Goal: Task Accomplishment & Management: Use online tool/utility

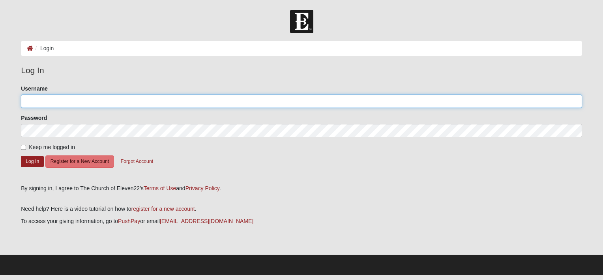
click at [40, 103] on input "Username" at bounding box center [301, 100] width 561 height 13
type input "eddieirish_2000@yahoo.com"
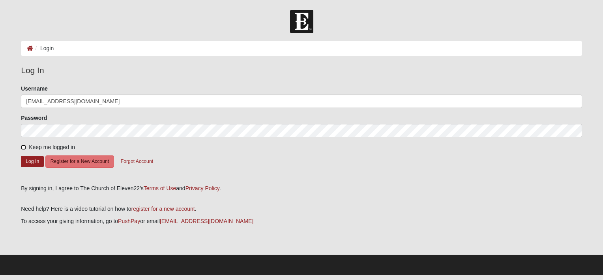
click at [22, 146] on input "Keep me logged in" at bounding box center [23, 146] width 5 height 5
checkbox input "true"
click at [29, 159] on button "Log In" at bounding box center [32, 161] width 23 height 11
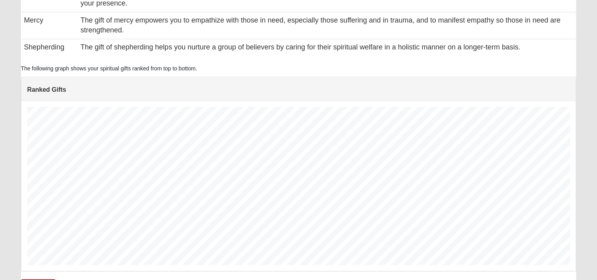
scroll to position [610, 0]
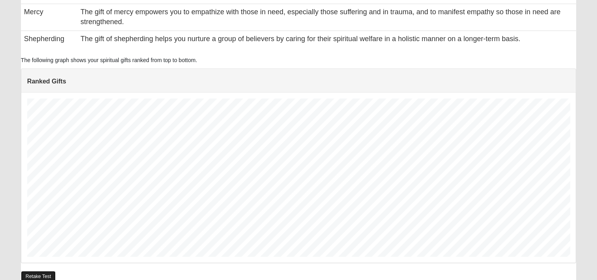
click at [38, 270] on link "Retake Test" at bounding box center [38, 275] width 35 height 11
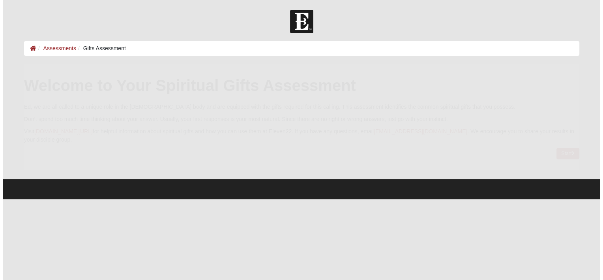
scroll to position [0, 0]
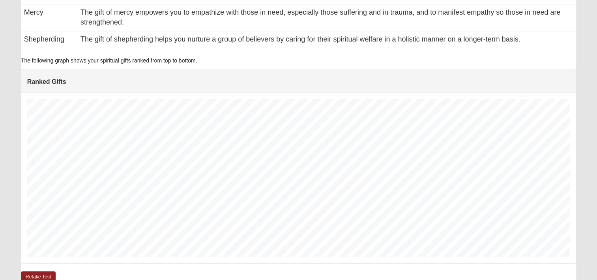
scroll to position [610, 0]
click at [34, 270] on link "Retake Test" at bounding box center [38, 275] width 35 height 11
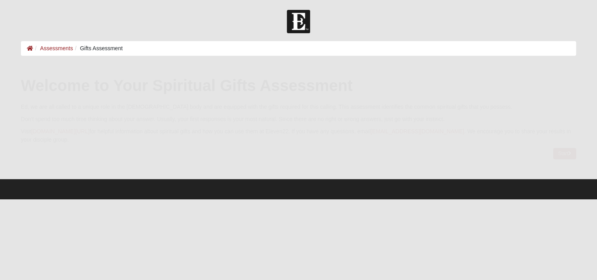
scroll to position [0, 0]
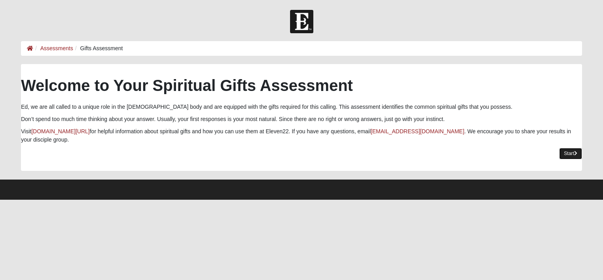
click at [575, 155] on icon at bounding box center [575, 153] width 3 height 5
